Goal: Transaction & Acquisition: Obtain resource

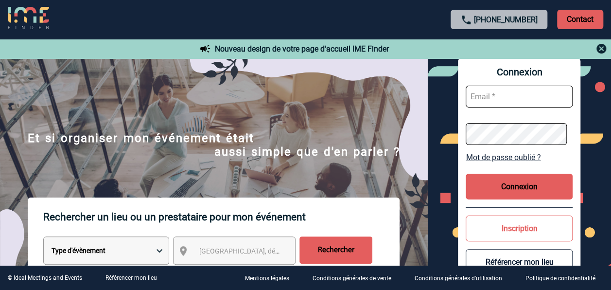
type input "IME FINDER"
click at [511, 188] on button "Connexion" at bounding box center [519, 186] width 107 height 26
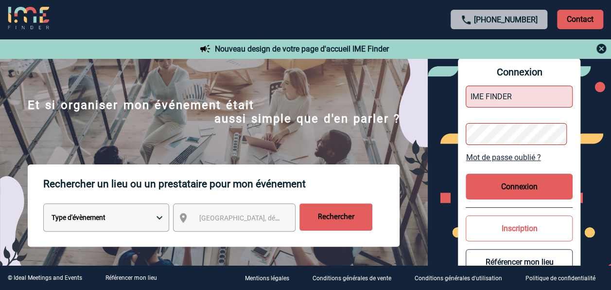
scroll to position [49, 0]
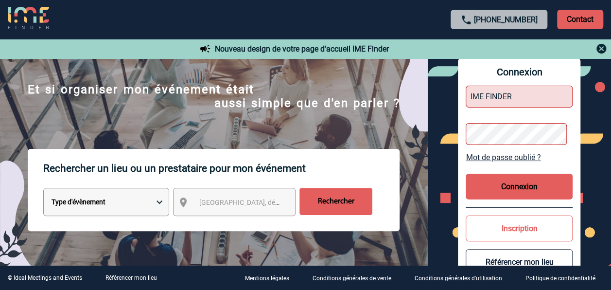
click at [157, 203] on select "Type d'évènement Séminaire avec nuitée Réunion Repas de groupe Team Building & …" at bounding box center [106, 202] width 126 height 28
select select "1"
click at [43, 189] on select "Type d'évènement Séminaire avec nuitée Réunion Repas de groupe Team Building & …" at bounding box center [106, 202] width 126 height 28
click at [220, 200] on span "[GEOGRAPHIC_DATA], département, région..." at bounding box center [266, 202] width 135 height 8
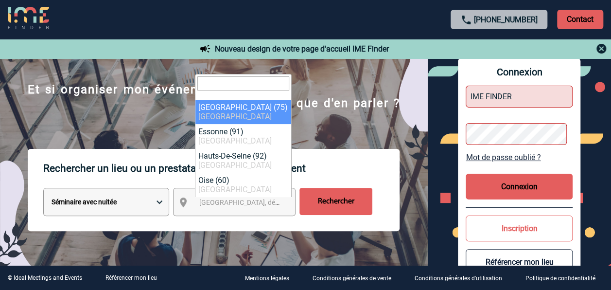
click at [225, 222] on body "[PHONE_NUMBER] Contact Contact Nouveau design de votre page d'accueil IME Finde…" at bounding box center [305, 96] width 611 height 290
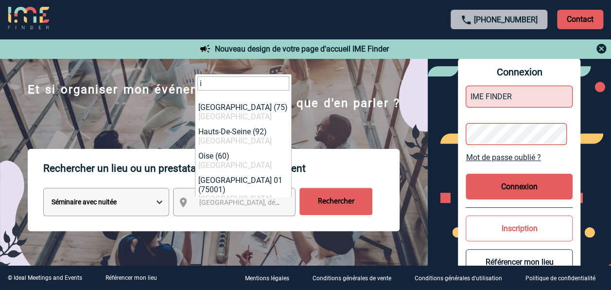
type input "i"
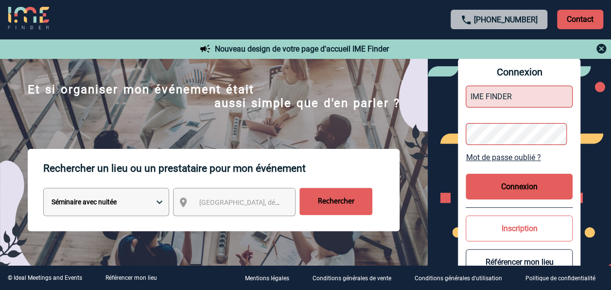
drag, startPoint x: 307, startPoint y: 39, endPoint x: 292, endPoint y: 65, distance: 30.3
click at [307, 39] on div "Nouveau design de votre page d'accueil IME Finder" at bounding box center [305, 48] width 611 height 19
click at [214, 201] on span "[GEOGRAPHIC_DATA], département, région..." at bounding box center [266, 202] width 135 height 8
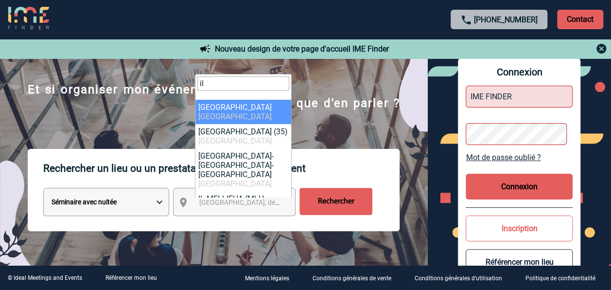
type input "il"
select select "2"
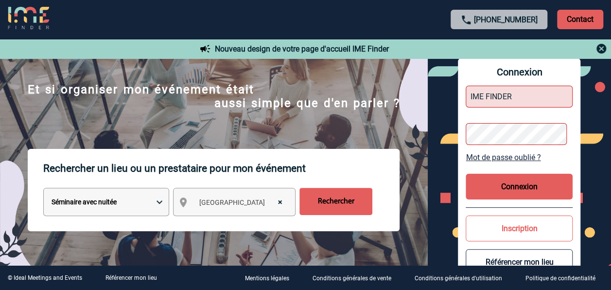
click at [346, 196] on input "Rechercher" at bounding box center [335, 201] width 73 height 27
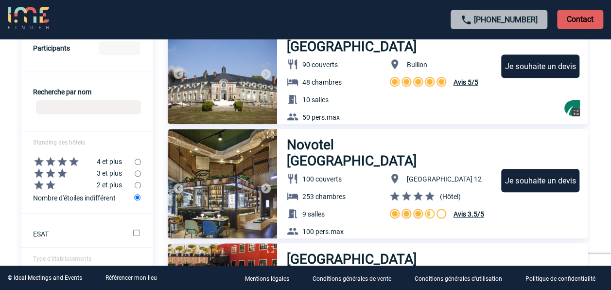
scroll to position [340, 0]
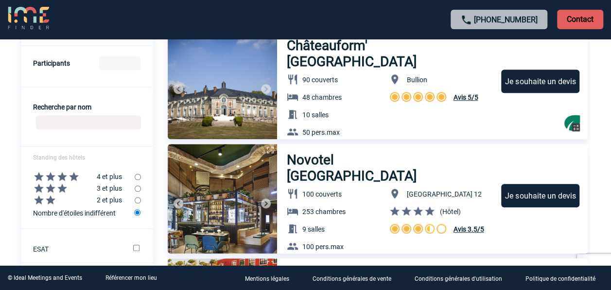
click at [138, 191] on input "radio" at bounding box center [138, 188] width 6 height 6
radio input "true"
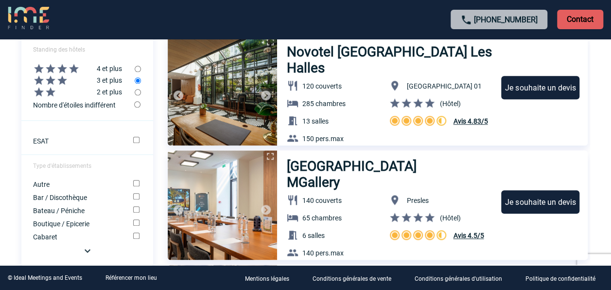
scroll to position [486, 0]
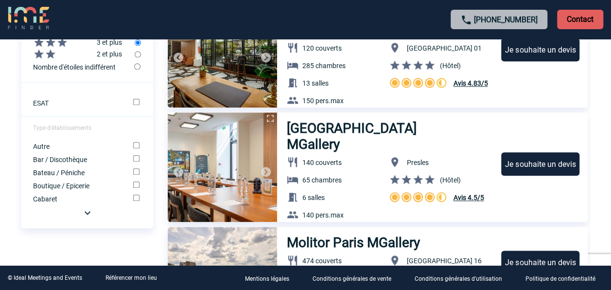
click at [87, 218] on img at bounding box center [88, 213] width 12 height 12
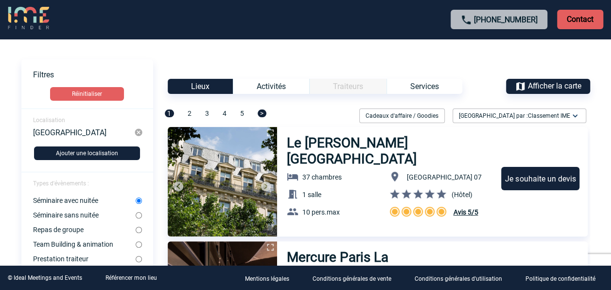
scroll to position [0, 0]
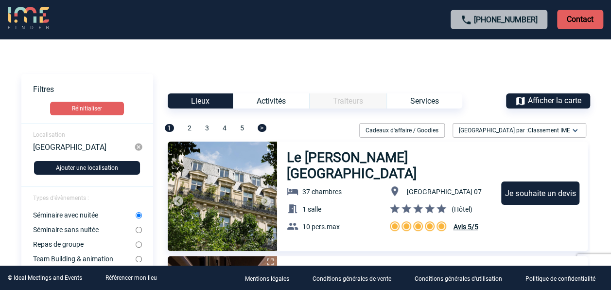
click at [282, 102] on div "Activités" at bounding box center [271, 100] width 76 height 15
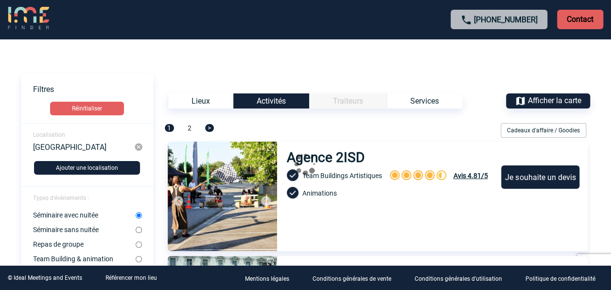
click at [421, 102] on div "Services" at bounding box center [424, 100] width 76 height 15
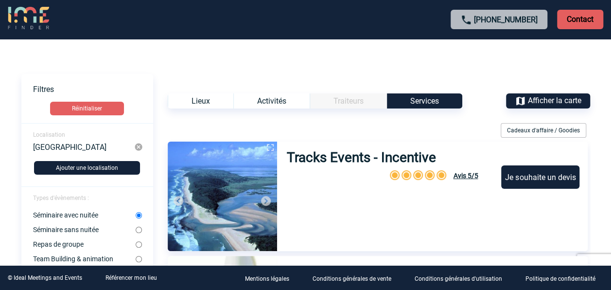
click at [213, 101] on div "Lieux" at bounding box center [201, 100] width 66 height 15
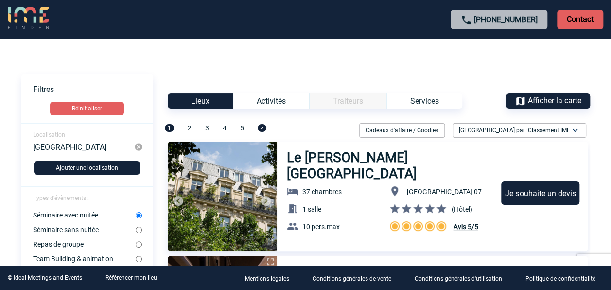
click at [573, 132] on img at bounding box center [575, 130] width 10 height 10
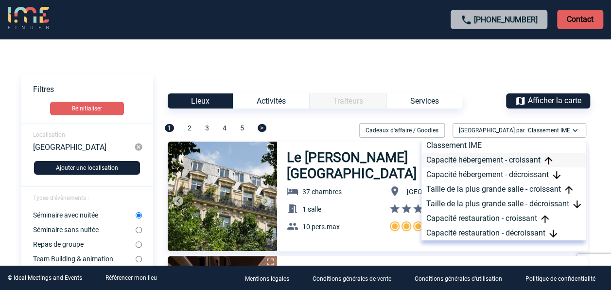
click at [530, 154] on div "Capacité hébergement - croissant" at bounding box center [503, 160] width 164 height 15
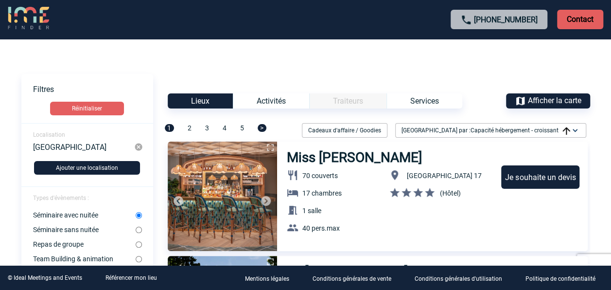
click at [566, 130] on img at bounding box center [566, 131] width 8 height 8
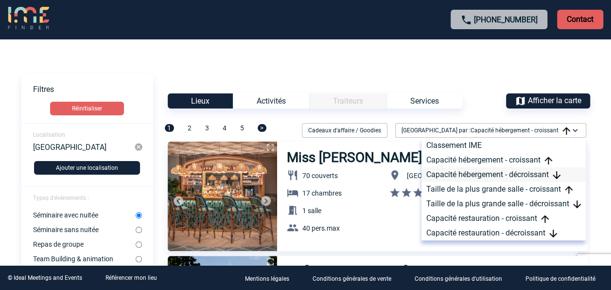
click at [530, 178] on div "Capacité hébergement - décroissant" at bounding box center [503, 174] width 164 height 15
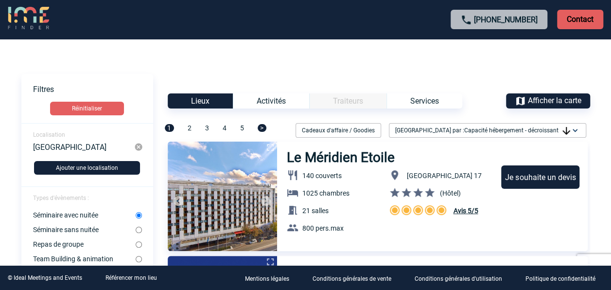
click at [465, 106] on div "Lieux Activités Traiteurs Services Afficher la carte" at bounding box center [305, 100] width 569 height 15
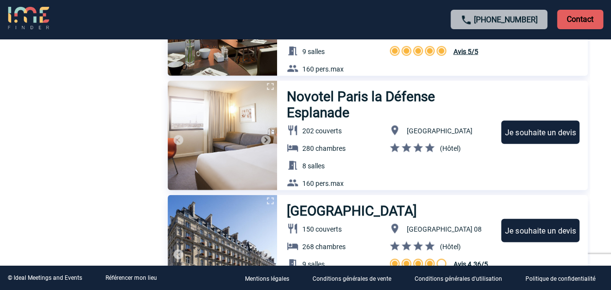
scroll to position [2772, 0]
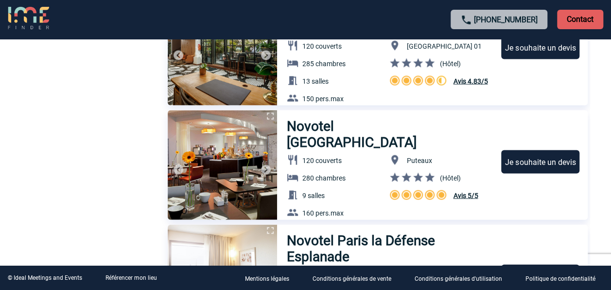
click at [579, 19] on p "Contact" at bounding box center [580, 19] width 46 height 19
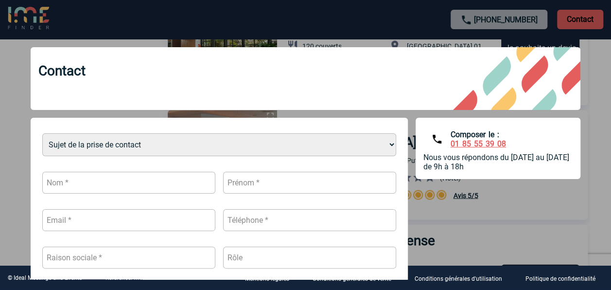
click at [80, 186] on input "text" at bounding box center [128, 183] width 173 height 22
type input "BARTHOU-CECE"
type input "Laurence"
type input "laurence.barthou-cece@gan.fr"
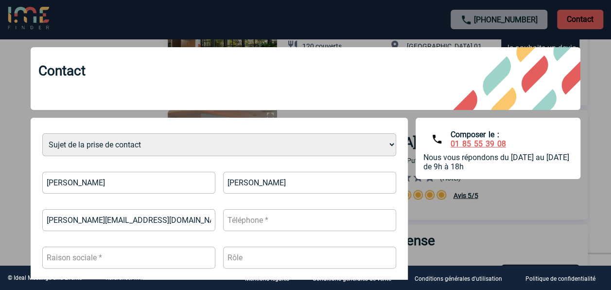
type input "0643309274"
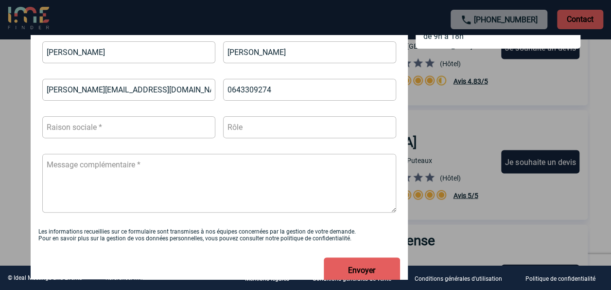
scroll to position [146, 0]
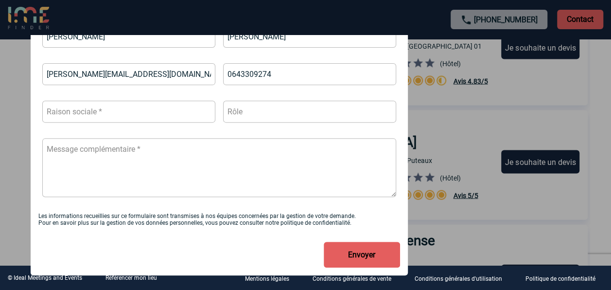
click at [109, 115] on input "text" at bounding box center [128, 112] width 173 height 22
click at [324, 242] on button "Envoyer" at bounding box center [362, 255] width 76 height 26
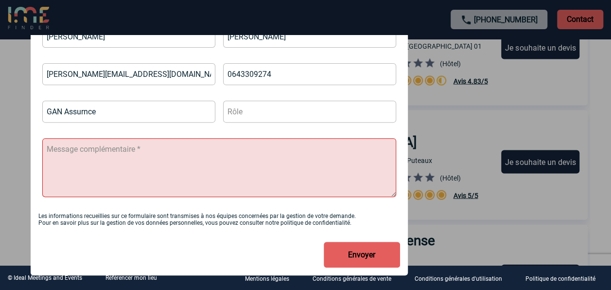
click at [324, 242] on button "Envoyer" at bounding box center [362, 255] width 76 height 26
type input "GAN Assurances"
click at [259, 116] on input "text" at bounding box center [309, 112] width 173 height 22
click at [244, 110] on input "Assisante de Direction" at bounding box center [309, 112] width 173 height 22
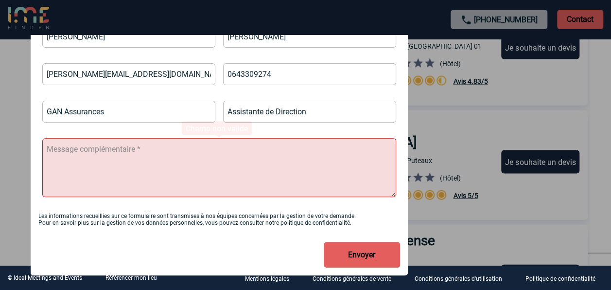
type input "Assistante de Direction"
click at [200, 161] on textarea at bounding box center [219, 167] width 354 height 59
click at [182, 168] on textarea at bounding box center [219, 167] width 354 height 59
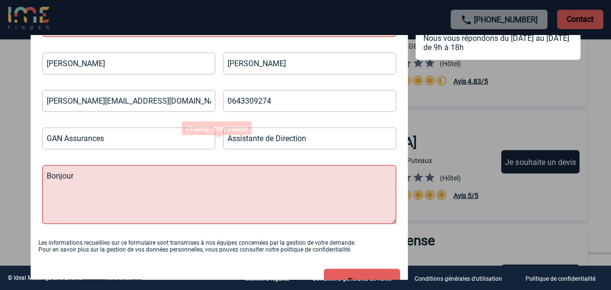
scroll to position [0, 0]
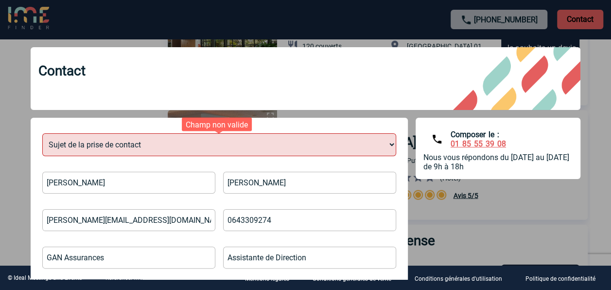
type textarea "Bonjour"
click at [298, 138] on select "Sujet de la prise de contact Je n’ai pas de compte J’ai besoin d’aide Je n’arri…" at bounding box center [219, 144] width 354 height 23
drag, startPoint x: 273, startPoint y: 77, endPoint x: 306, endPoint y: 71, distance: 33.6
click at [274, 77] on div "Contact" at bounding box center [306, 78] width 550 height 63
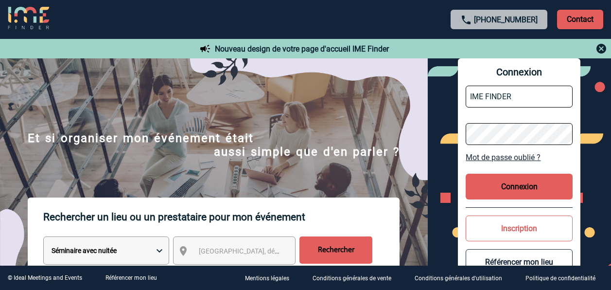
select select "1"
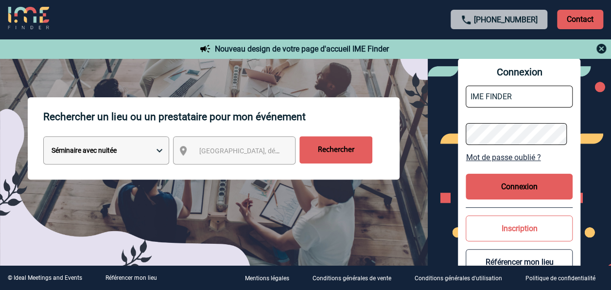
scroll to position [49, 0]
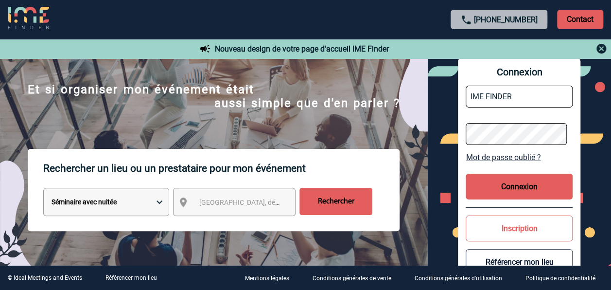
click at [31, 22] on img at bounding box center [28, 18] width 41 height 23
